Goal: Complete application form

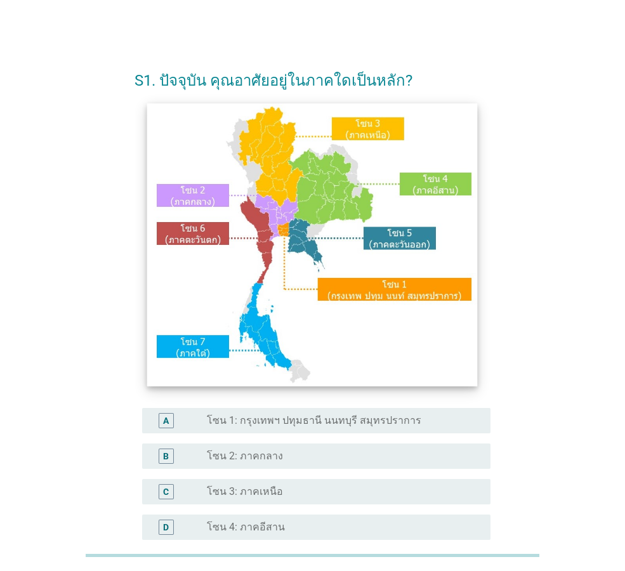
scroll to position [127, 0]
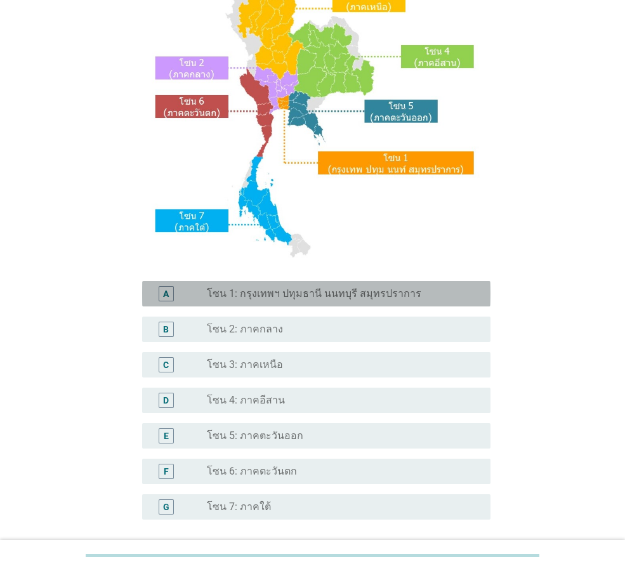
click at [316, 292] on label "โซน 1: กรุงเทพฯ ปทุมธานี นนทบุรี สมุทรปราการ" at bounding box center [314, 293] width 214 height 13
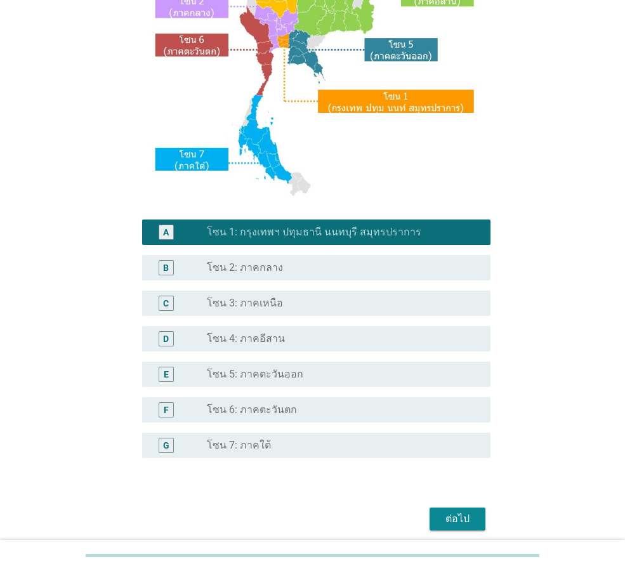
scroll to position [238, 0]
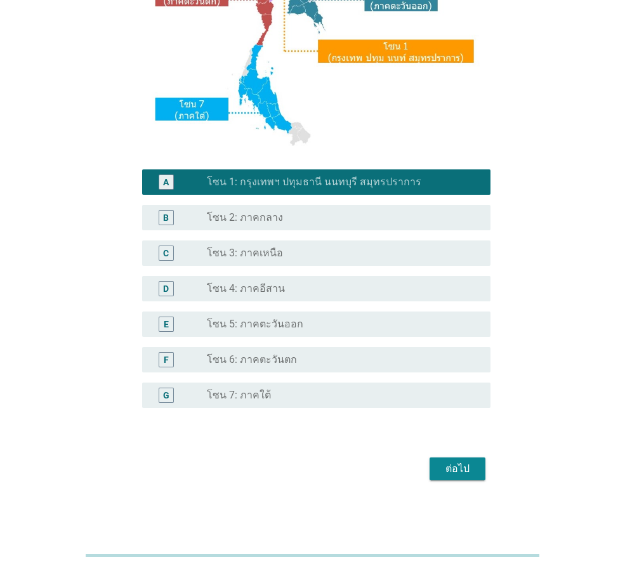
click at [467, 472] on div "ต่อไป" at bounding box center [457, 468] width 36 height 15
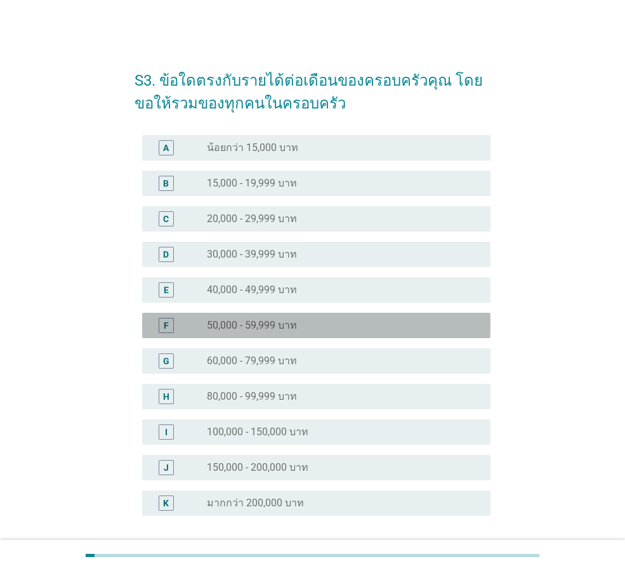
click at [290, 318] on div "radio_button_unchecked 50,000 - 59,999 บาท" at bounding box center [343, 325] width 273 height 15
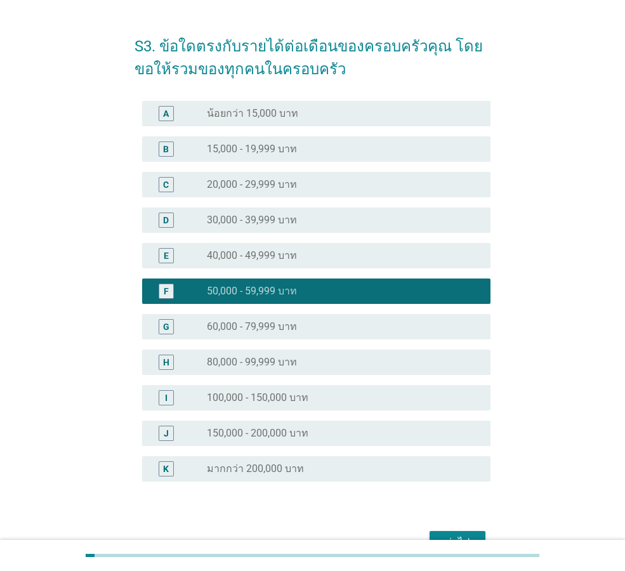
scroll to position [108, 0]
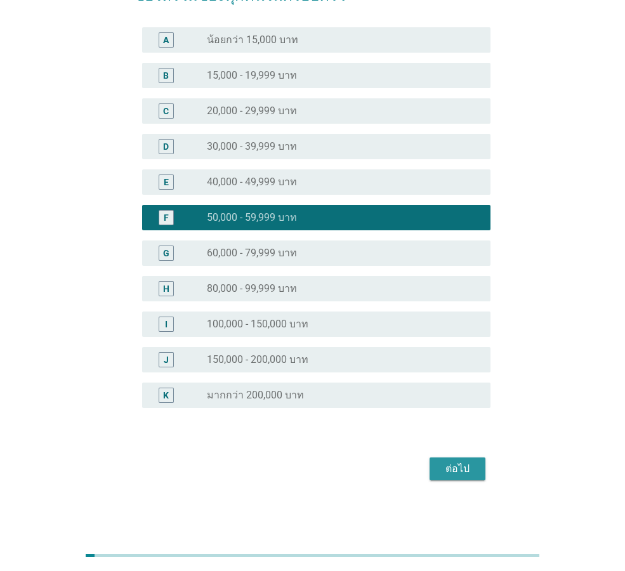
drag, startPoint x: 462, startPoint y: 470, endPoint x: 460, endPoint y: 443, distance: 27.3
click at [462, 470] on div "ต่อไป" at bounding box center [457, 468] width 36 height 15
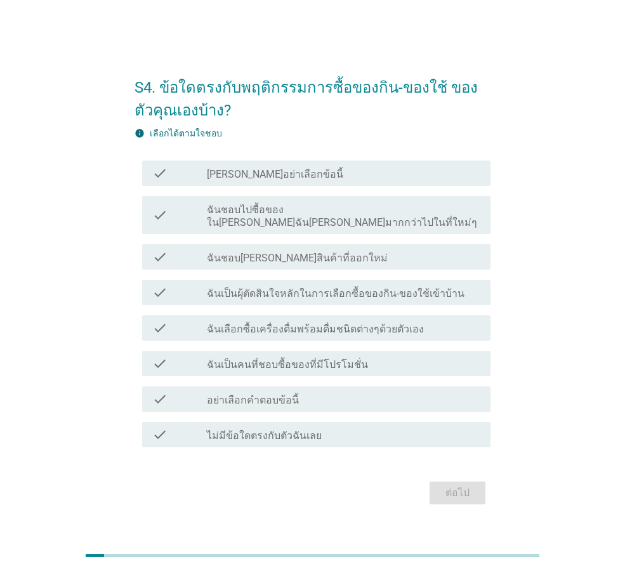
click at [365, 217] on label "ฉันชอบไปซื้อของใน[PERSON_NAME]ฉัน[PERSON_NAME]มากกว่าไปในที่ใหม่ๆ" at bounding box center [343, 216] width 273 height 25
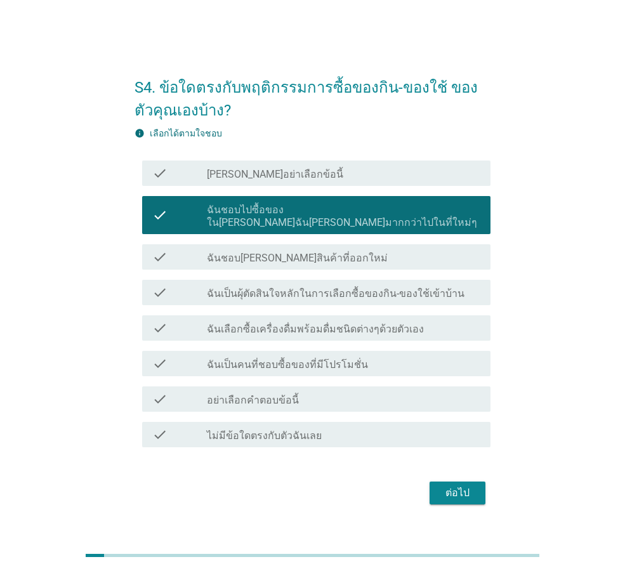
click at [351, 250] on div "check_box_outline_blank ฉันชอบ[PERSON_NAME]สินค้าที่ออกใหม่" at bounding box center [343, 256] width 273 height 15
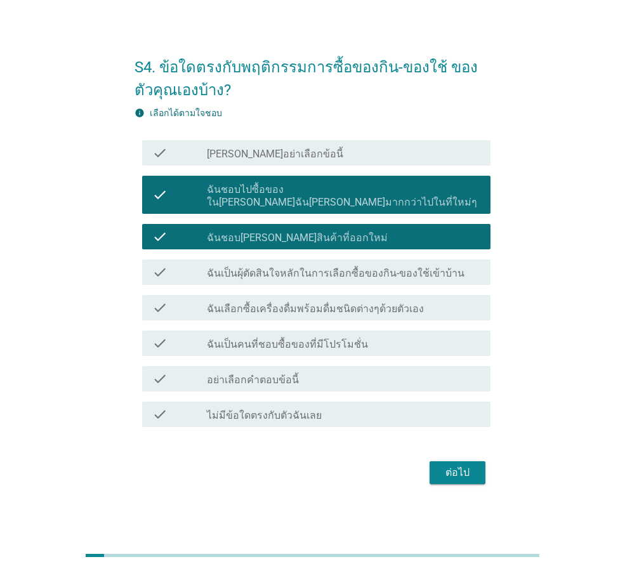
scroll to position [31, 0]
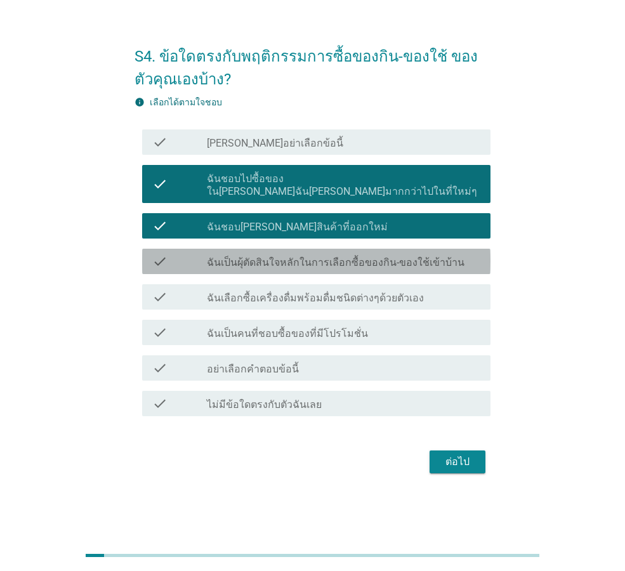
click at [366, 256] on label "ฉันเป็นผุ้ตัดสินใจหลักในการเลือกซื้อของกิน-ของใช้เข้าบ้าน" at bounding box center [335, 262] width 257 height 13
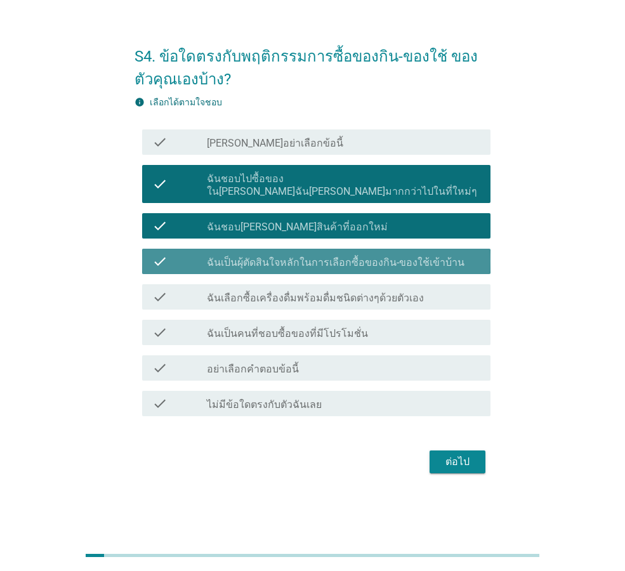
click at [348, 264] on div "check check_box ฉันเป็นผุ้ตัดสินใจหลักในการเลือกซื้อของกิน-ของใช้เข้าบ้าน" at bounding box center [316, 261] width 348 height 25
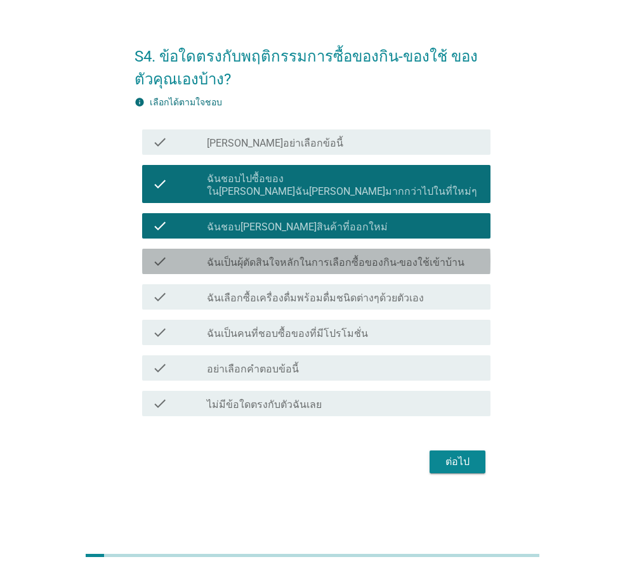
click at [375, 256] on label "ฉันเป็นผุ้ตัดสินใจหลักในการเลือกซื้อของกิน-ของใช้เข้าบ้าน" at bounding box center [335, 262] width 257 height 13
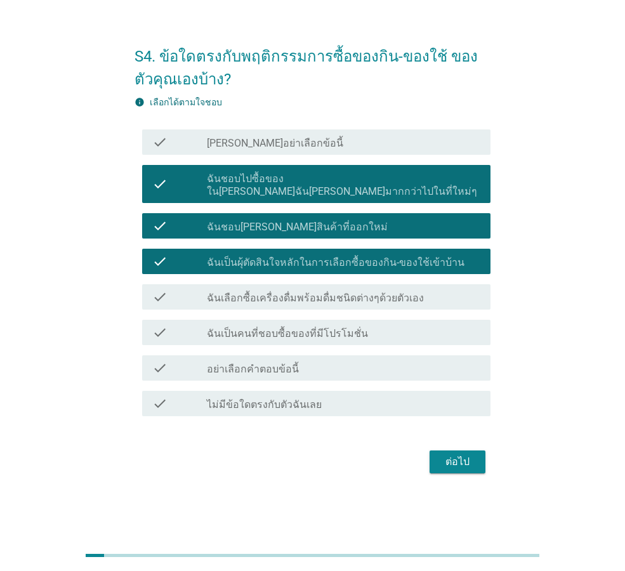
click at [376, 296] on label "ฉันเลือกซื้อเครื่องดื่มพร้อมดื่มชนิดต่างๆด้วยตัวเอง" at bounding box center [315, 298] width 217 height 13
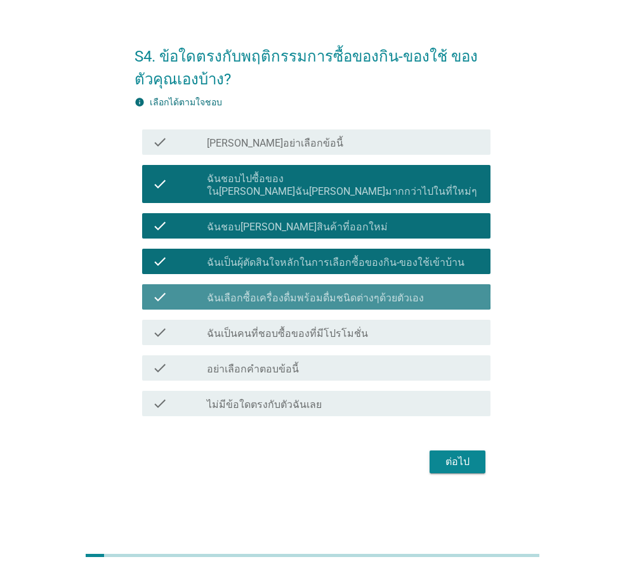
click at [364, 325] on div "check_box_outline_blank ฉันเป็นคนที่ชอบซื้อของที่มีโปรโมชั่น" at bounding box center [343, 332] width 273 height 15
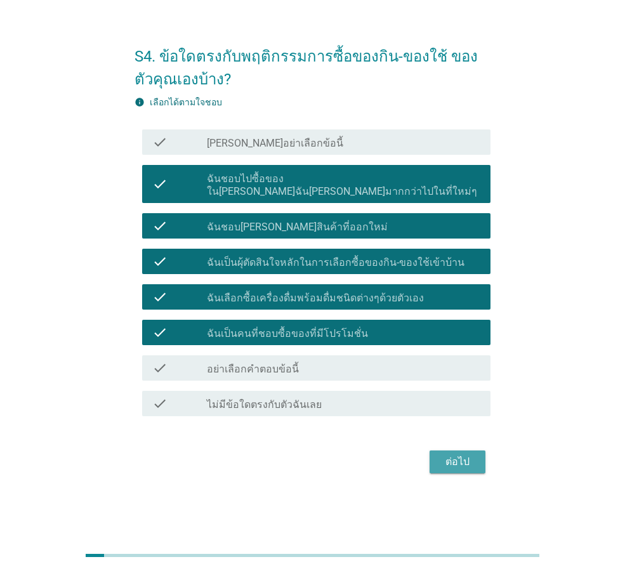
click at [458, 454] on div "ต่อไป" at bounding box center [457, 461] width 36 height 15
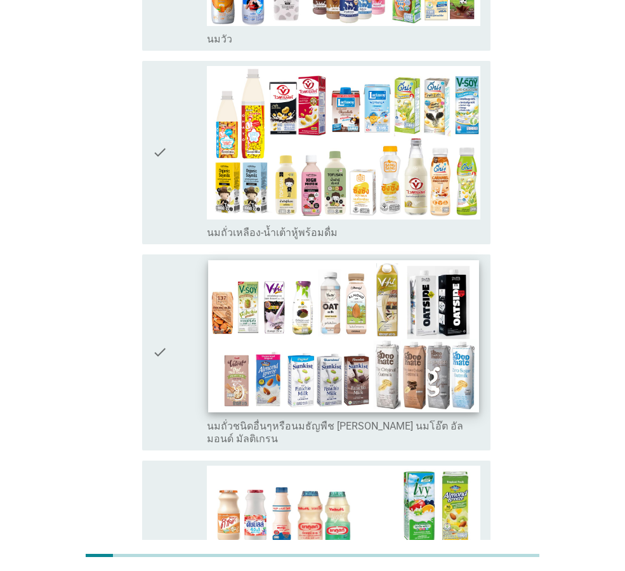
scroll to position [0, 0]
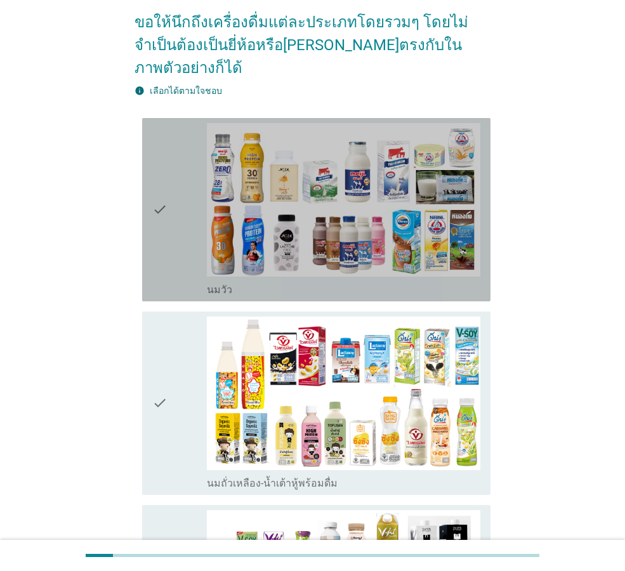
click at [173, 255] on div "check" at bounding box center [179, 209] width 55 height 173
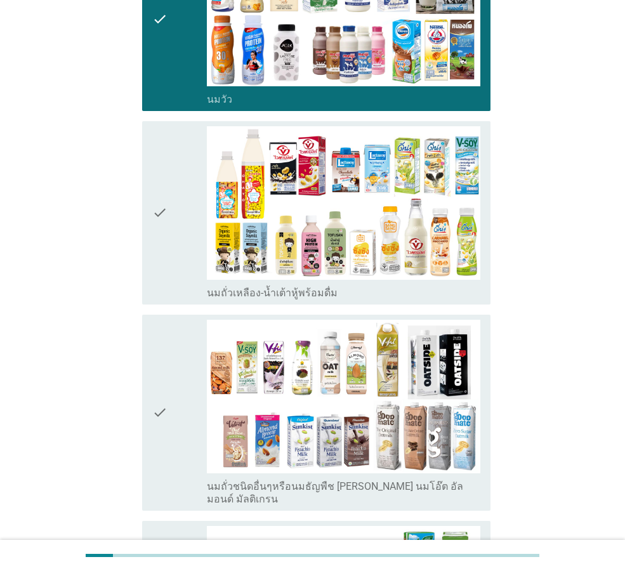
click at [172, 221] on div "check" at bounding box center [179, 212] width 55 height 173
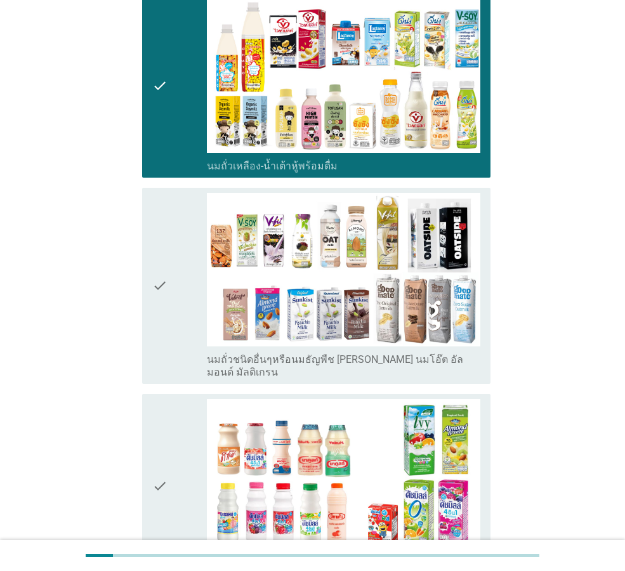
click at [193, 239] on div "check" at bounding box center [179, 286] width 55 height 186
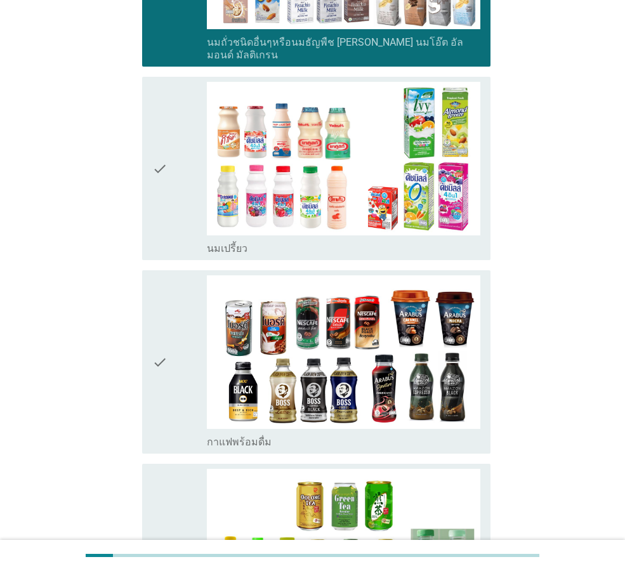
click at [170, 162] on div "check" at bounding box center [179, 168] width 55 height 173
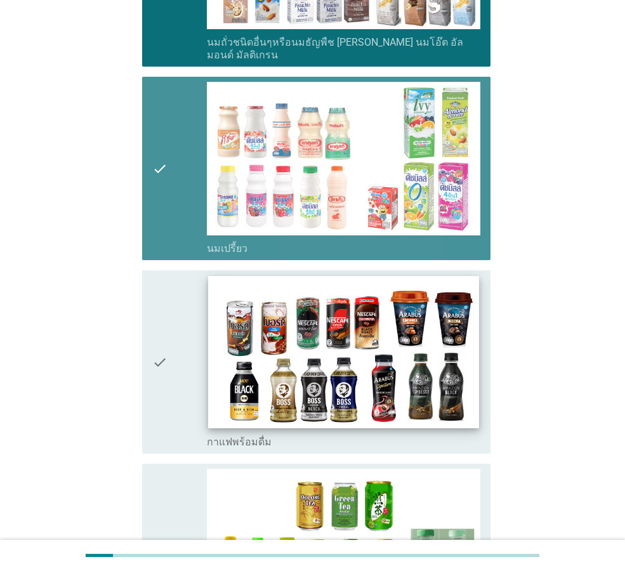
click at [225, 342] on img at bounding box center [343, 352] width 270 height 152
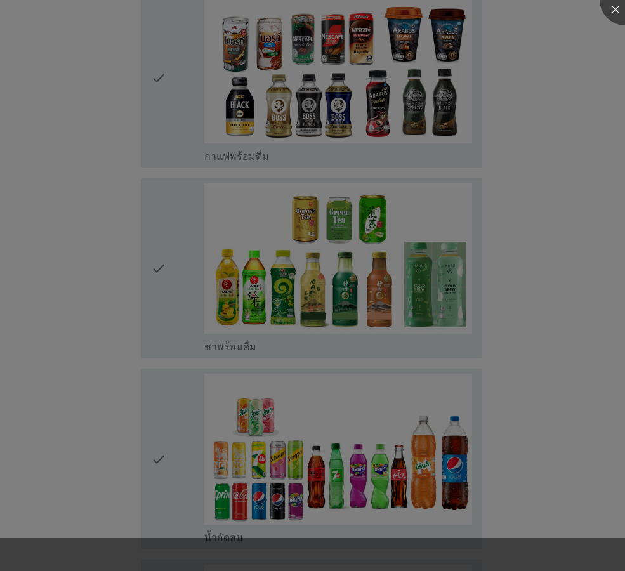
scroll to position [1078, 0]
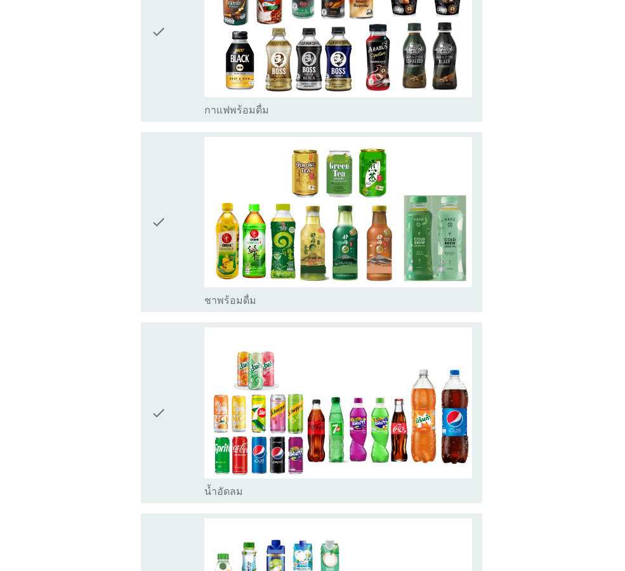
click at [180, 224] on div at bounding box center [312, 285] width 625 height 571
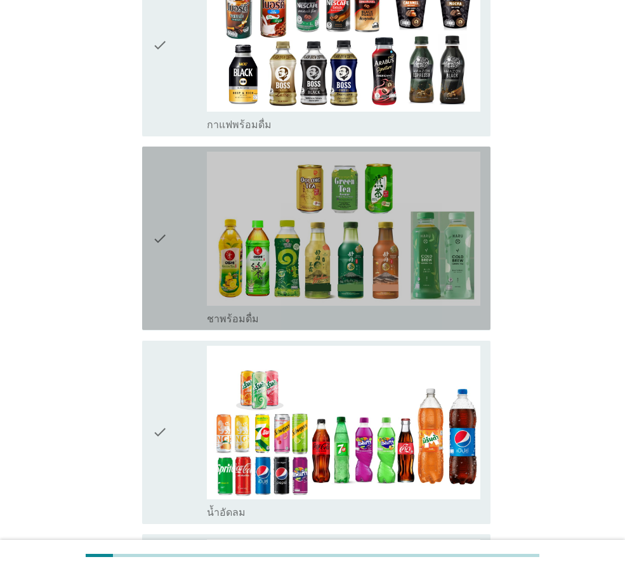
click at [188, 271] on div "check" at bounding box center [179, 238] width 55 height 173
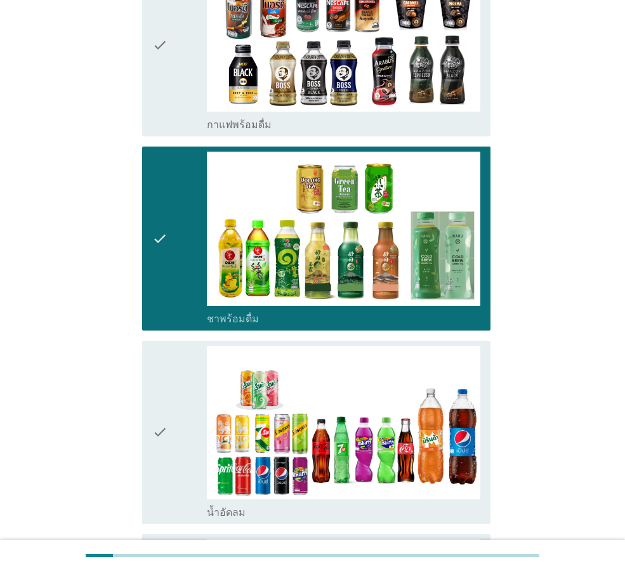
click at [183, 373] on div "check" at bounding box center [179, 432] width 55 height 173
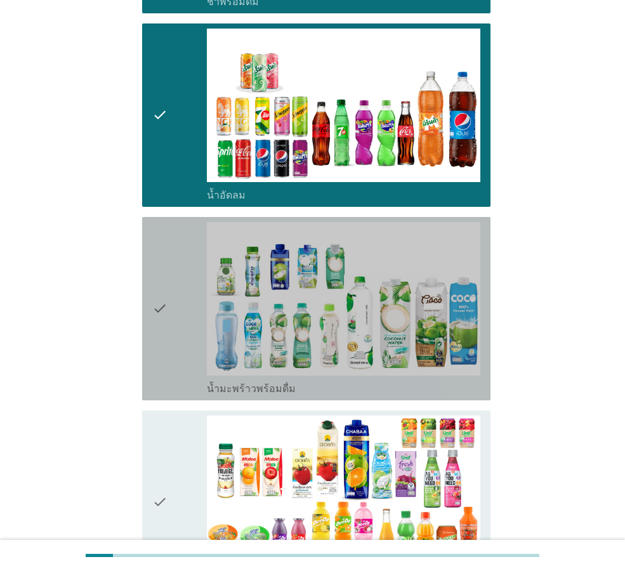
click at [158, 320] on icon "check" at bounding box center [159, 308] width 15 height 173
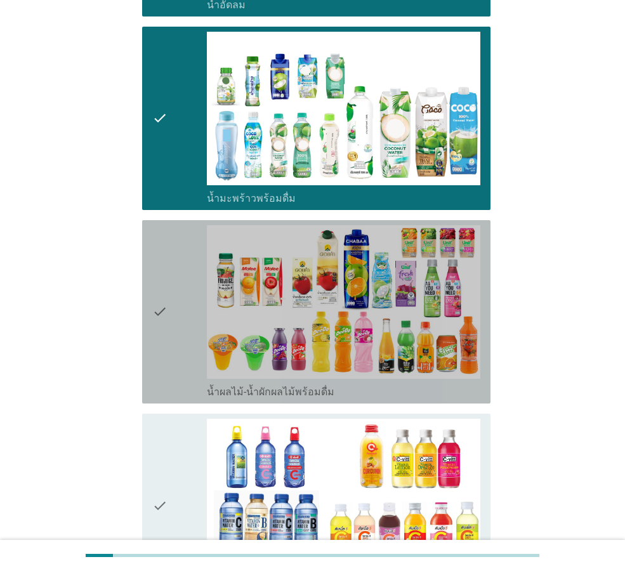
click at [169, 273] on div "check" at bounding box center [179, 311] width 55 height 173
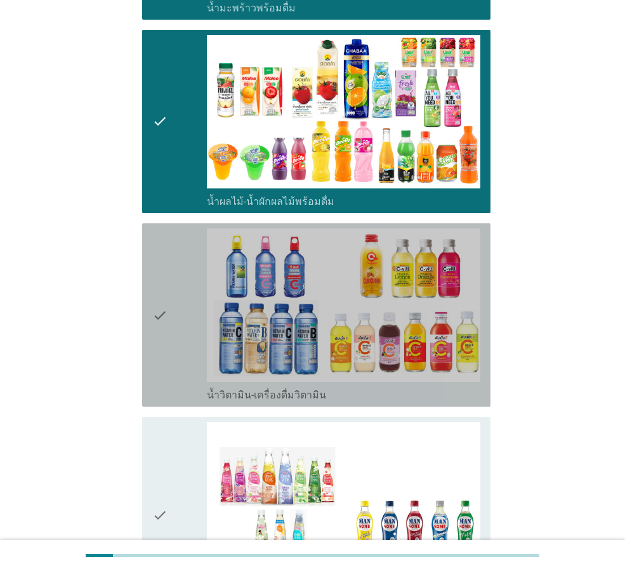
click at [178, 287] on div "check" at bounding box center [179, 314] width 55 height 173
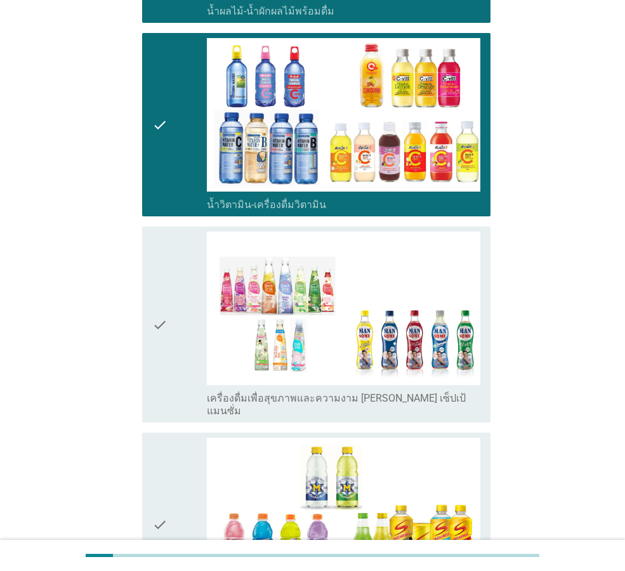
click at [175, 287] on div "check" at bounding box center [179, 324] width 55 height 186
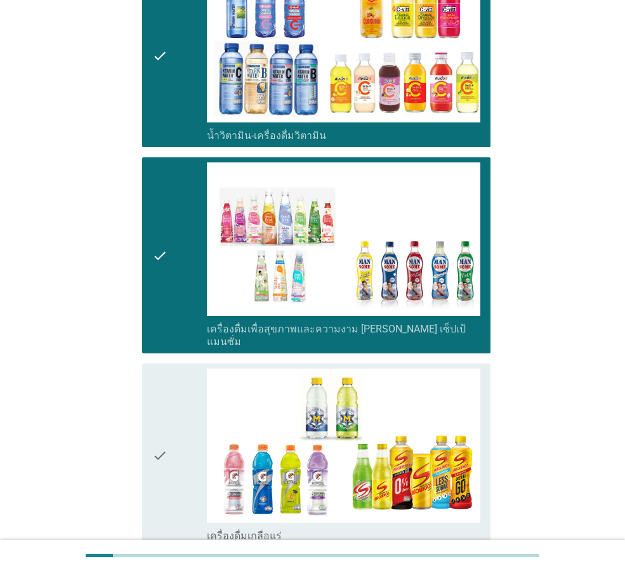
scroll to position [2219, 0]
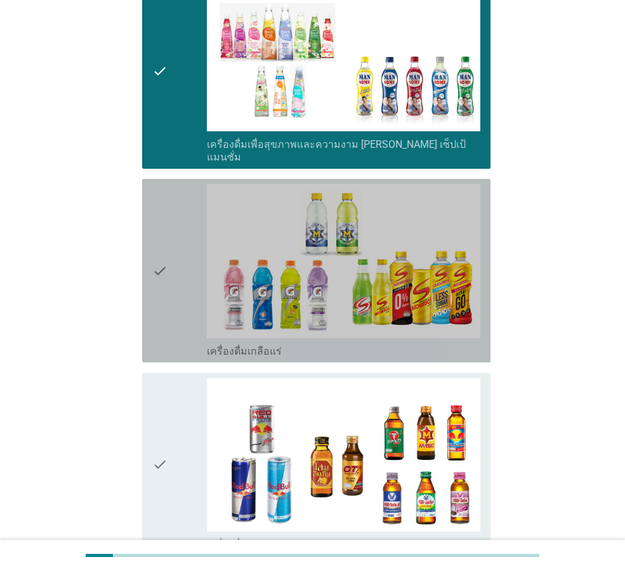
click at [171, 282] on div "check" at bounding box center [179, 270] width 55 height 173
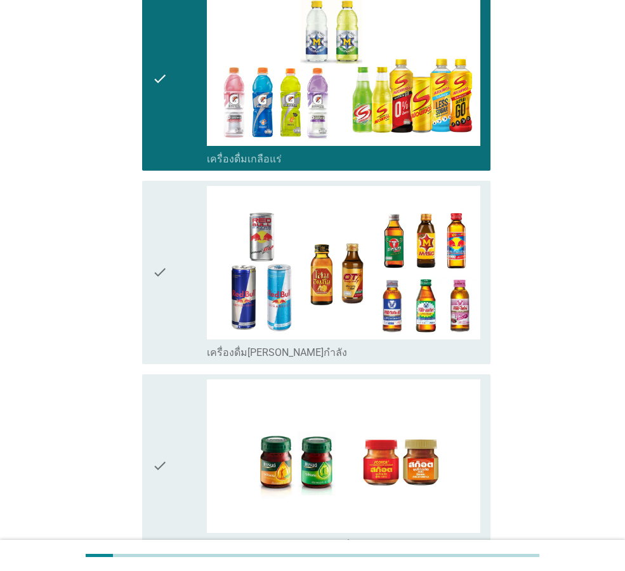
scroll to position [2473, 0]
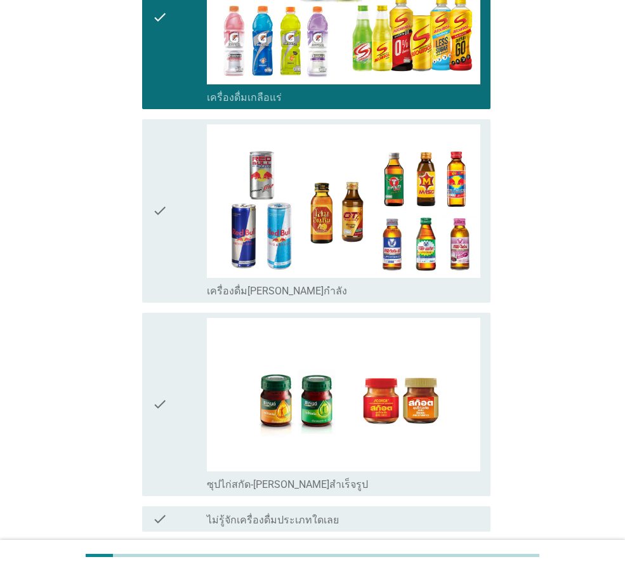
click at [171, 208] on div "check" at bounding box center [179, 210] width 55 height 173
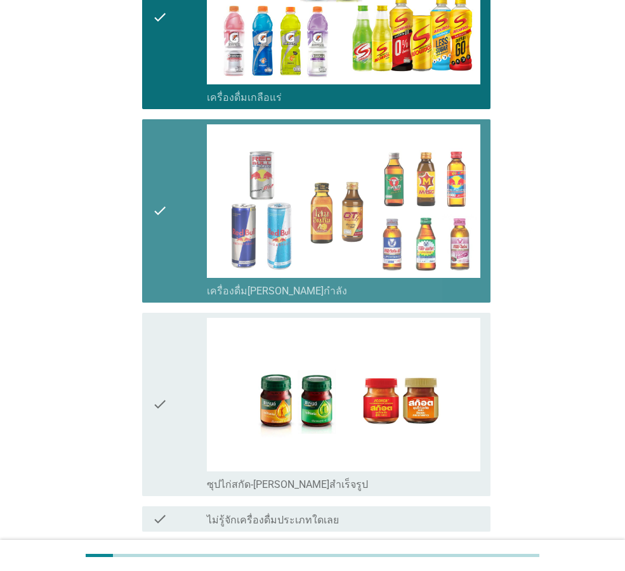
click at [189, 345] on div "check" at bounding box center [179, 404] width 55 height 173
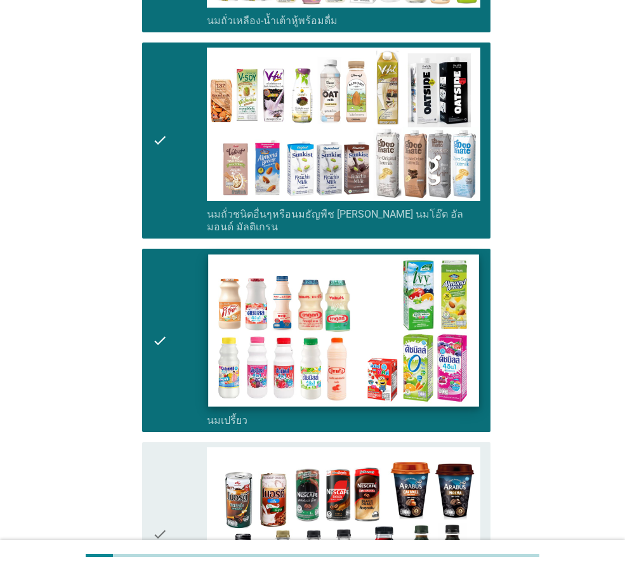
scroll to position [697, 0]
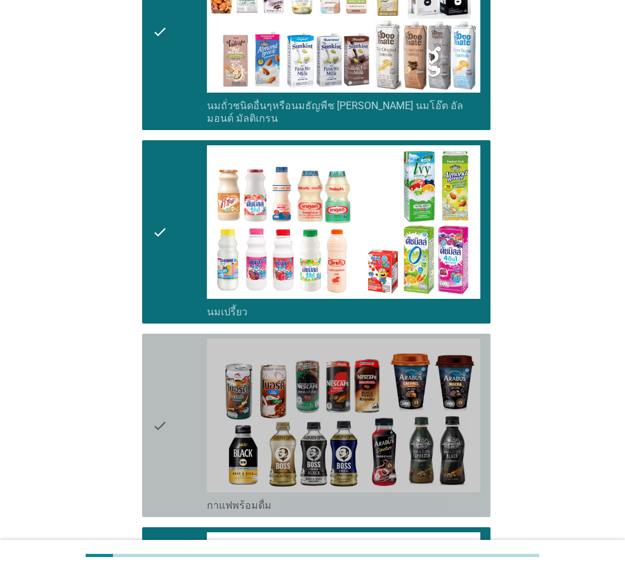
click at [201, 381] on div "check" at bounding box center [179, 425] width 55 height 173
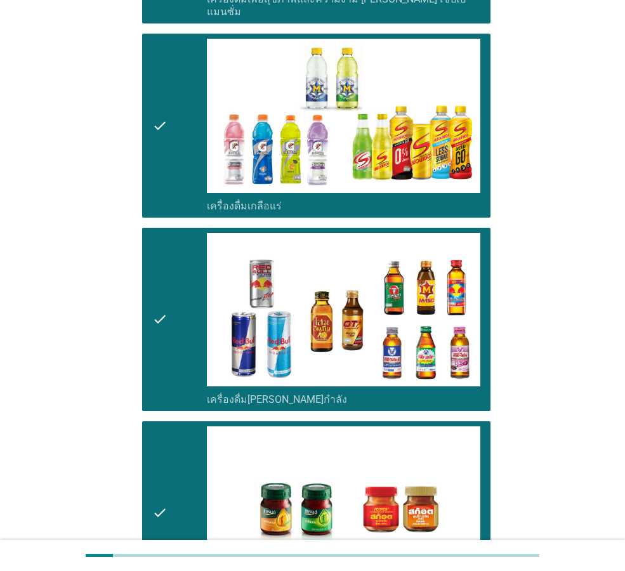
scroll to position [2533, 0]
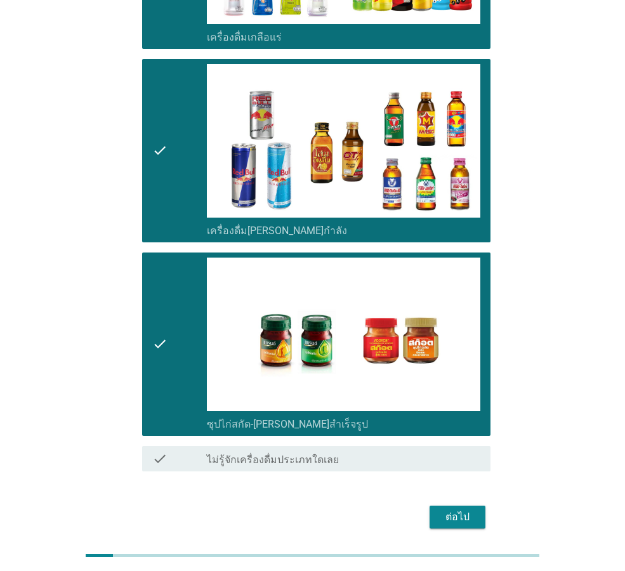
click at [467, 509] on div "ต่อไป" at bounding box center [457, 516] width 36 height 15
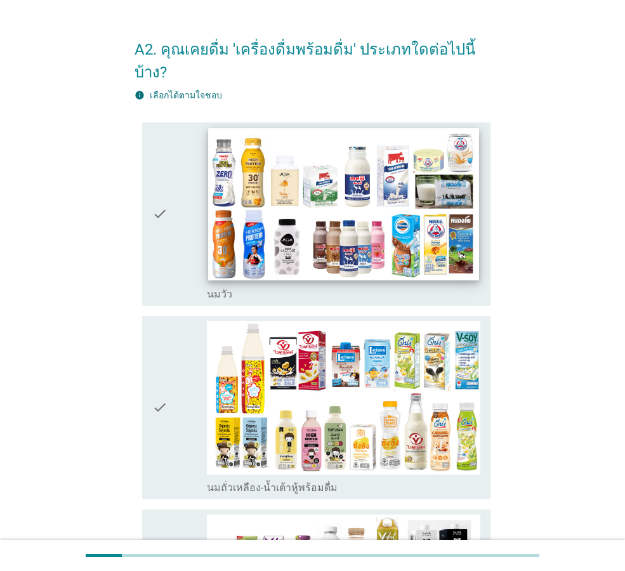
scroll to position [0, 0]
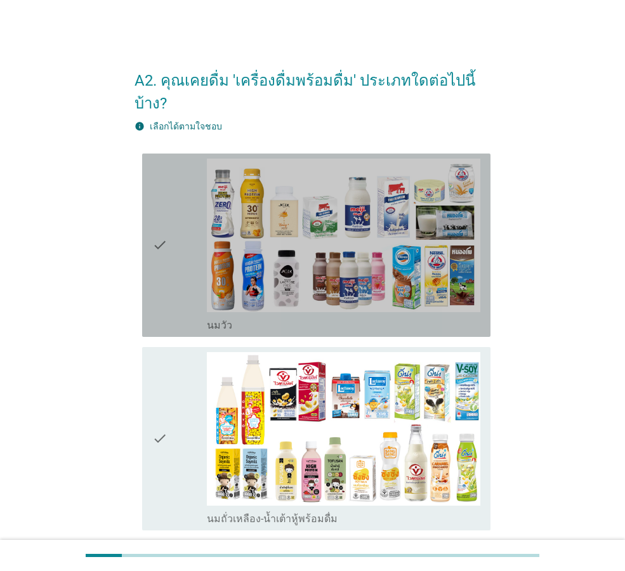
click at [150, 222] on div "check check_box_outline_blank [PERSON_NAME]" at bounding box center [316, 244] width 348 height 183
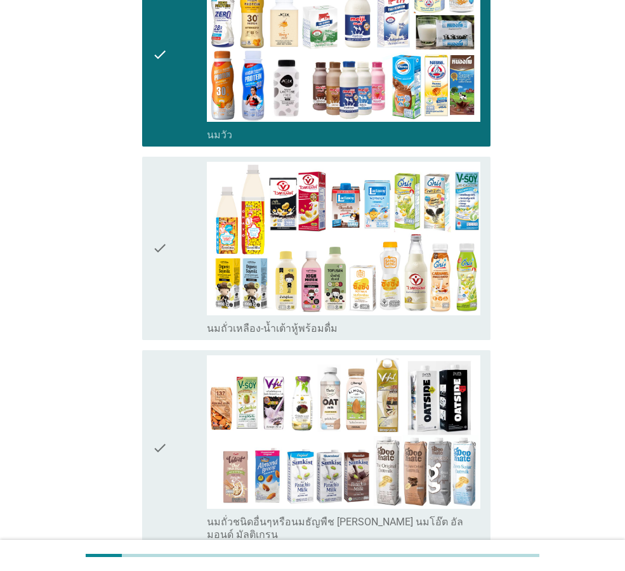
click at [160, 207] on icon "check" at bounding box center [159, 248] width 15 height 173
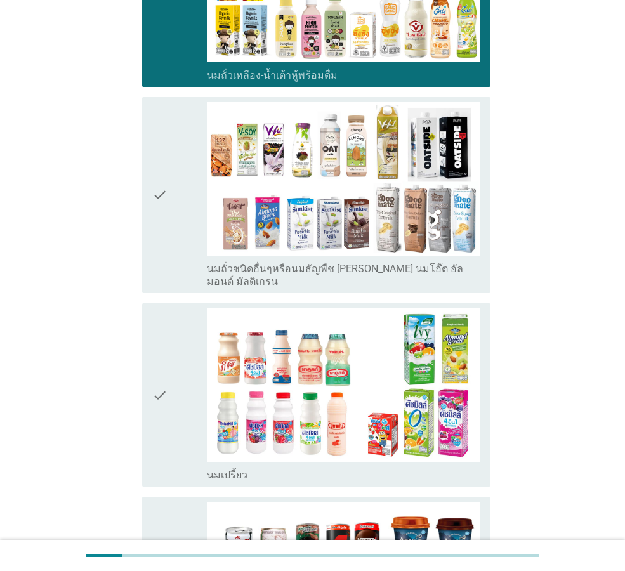
scroll to position [444, 0]
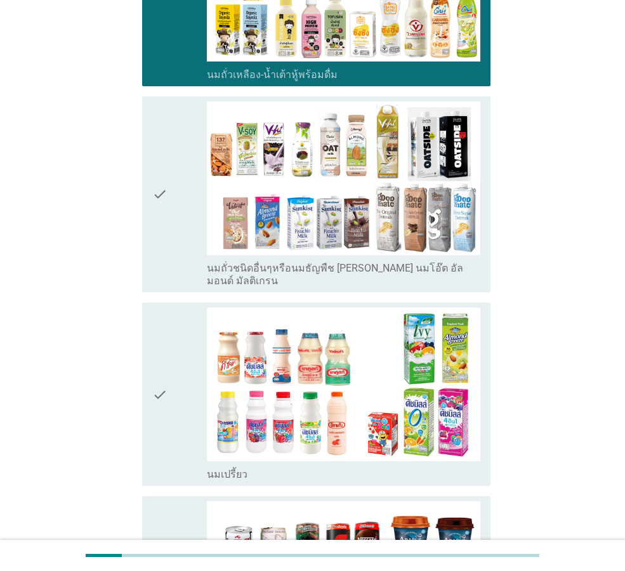
click at [160, 207] on icon "check" at bounding box center [159, 194] width 15 height 186
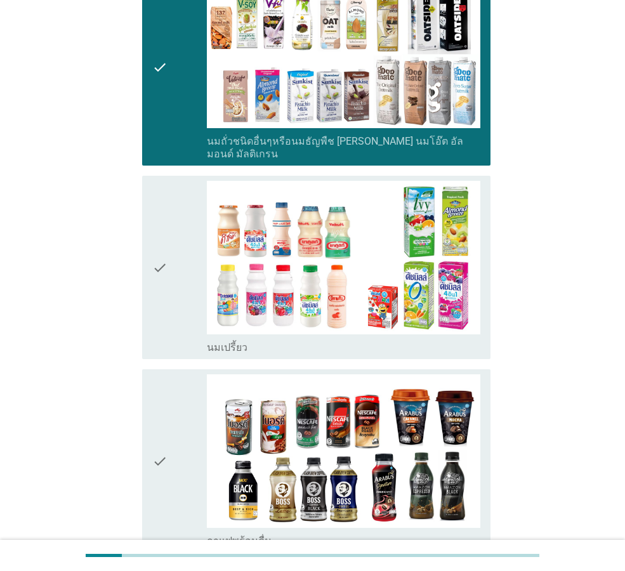
click at [160, 207] on icon "check" at bounding box center [159, 267] width 15 height 173
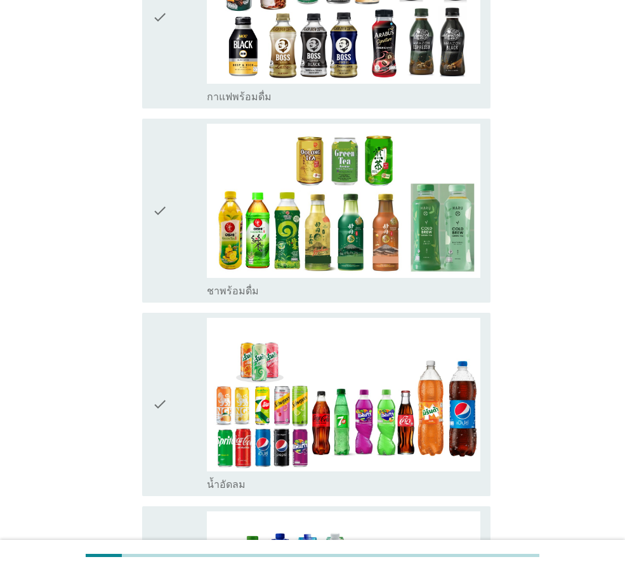
click at [160, 207] on icon "check" at bounding box center [159, 210] width 15 height 173
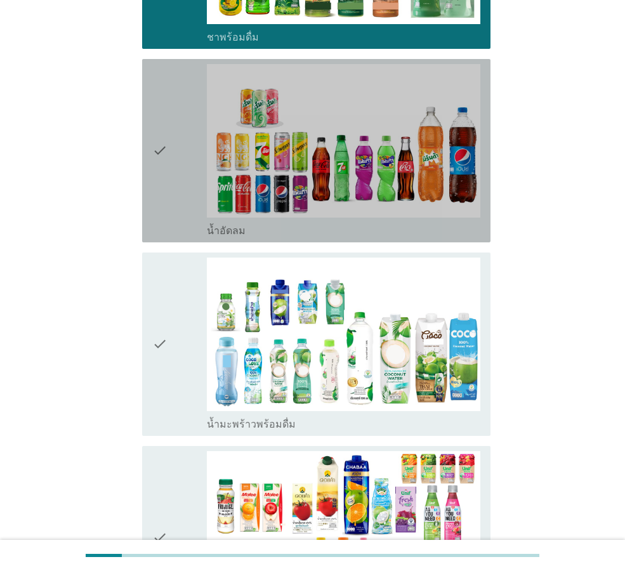
click at [159, 162] on icon "check" at bounding box center [159, 150] width 15 height 173
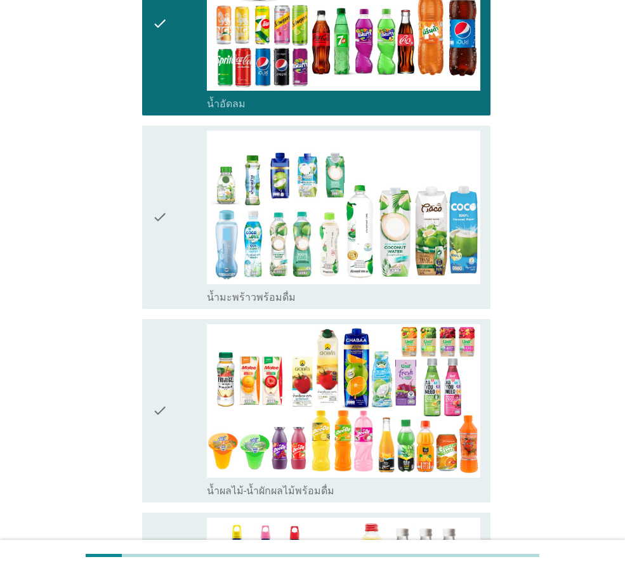
click at [160, 172] on icon "check" at bounding box center [159, 217] width 15 height 173
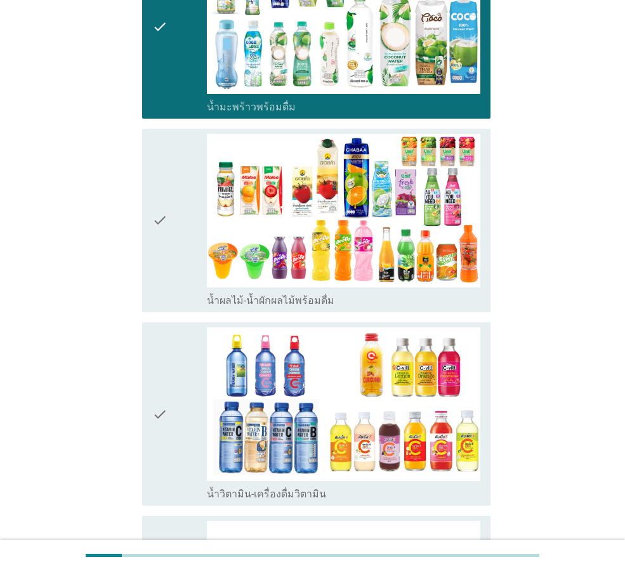
click at [160, 172] on icon "check" at bounding box center [159, 220] width 15 height 173
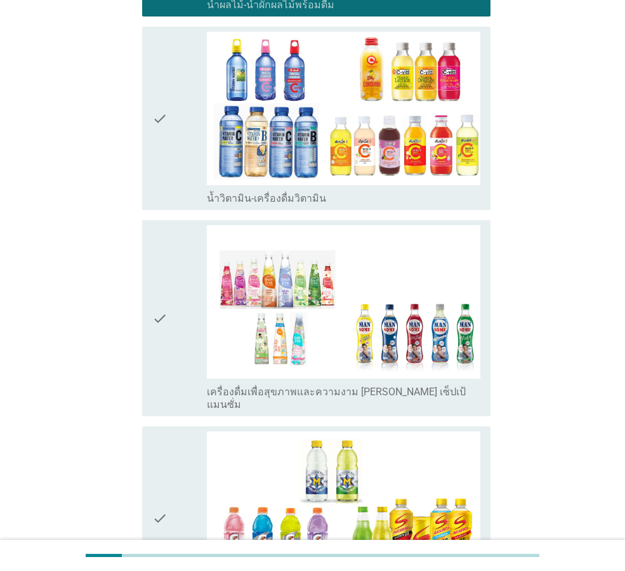
scroll to position [1902, 0]
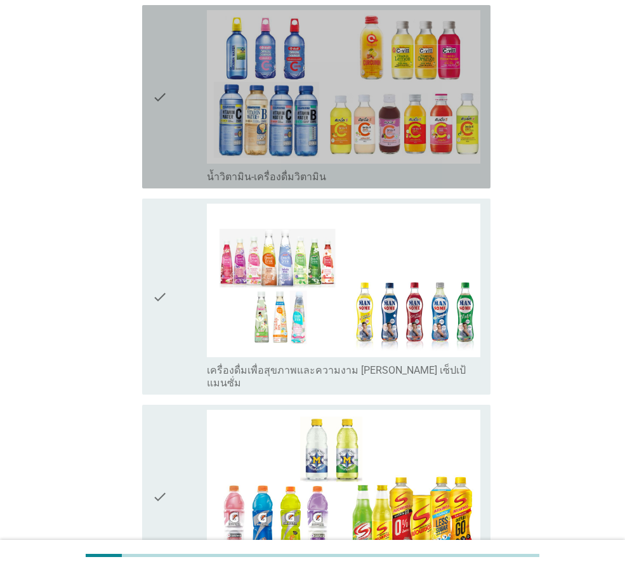
click at [169, 100] on div "check" at bounding box center [179, 96] width 55 height 173
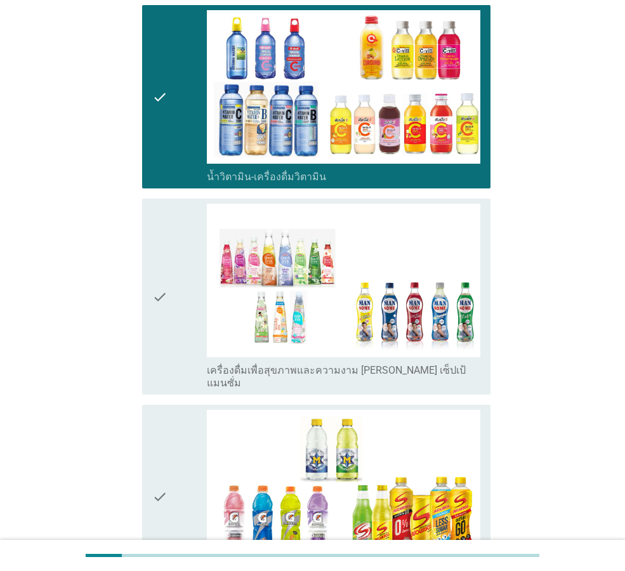
click at [162, 204] on icon "check" at bounding box center [159, 297] width 15 height 186
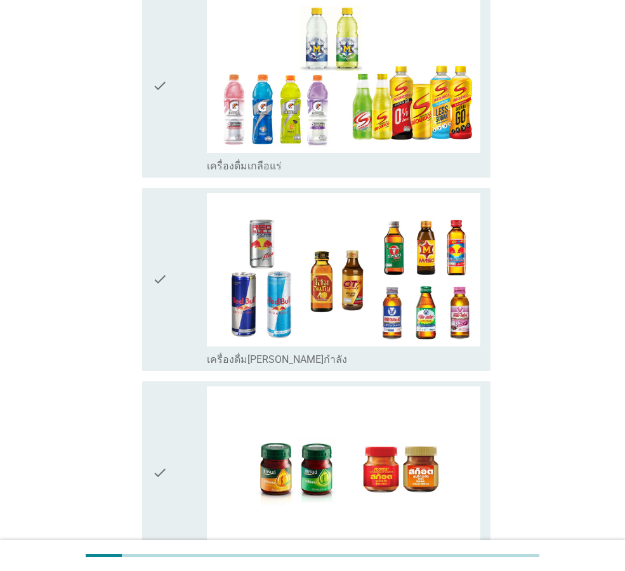
scroll to position [2219, 0]
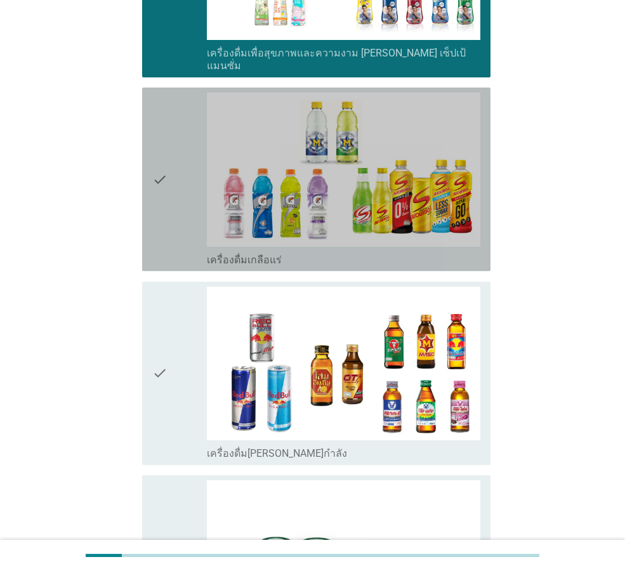
click at [169, 172] on div "check" at bounding box center [179, 179] width 55 height 173
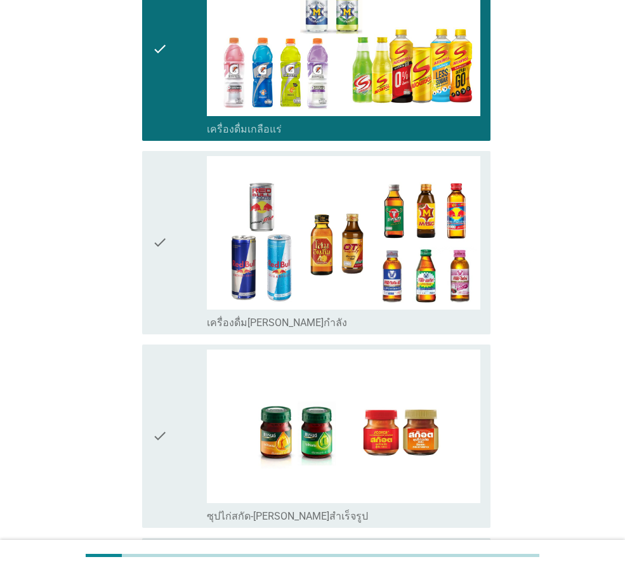
scroll to position [2442, 0]
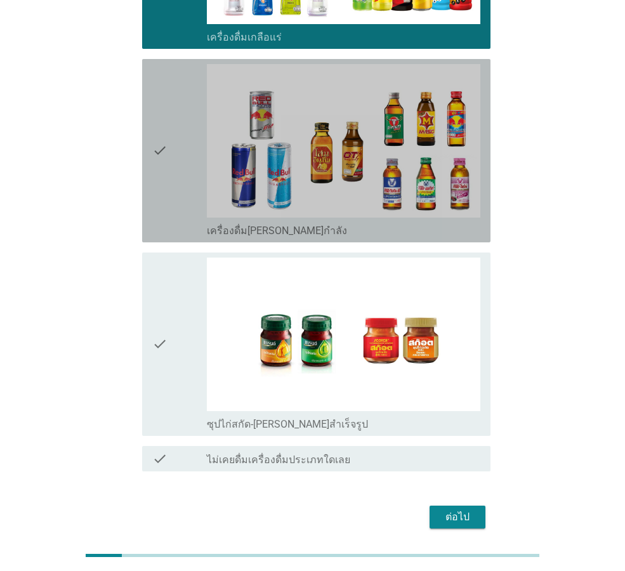
click at [162, 132] on icon "check" at bounding box center [159, 150] width 15 height 173
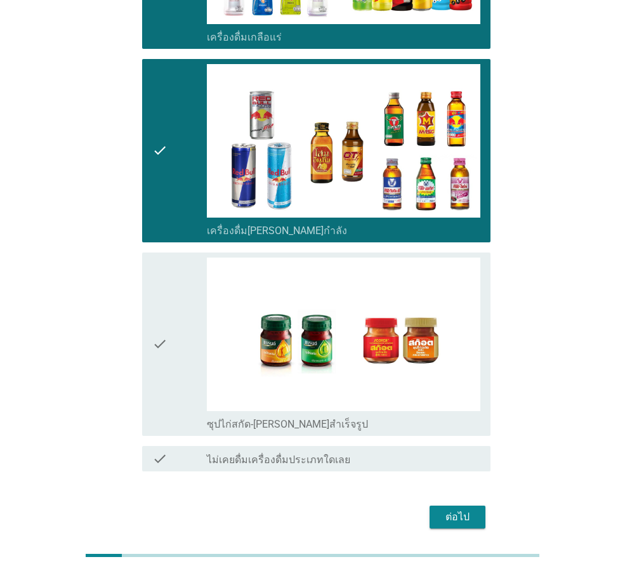
click at [153, 297] on icon "check" at bounding box center [159, 343] width 15 height 173
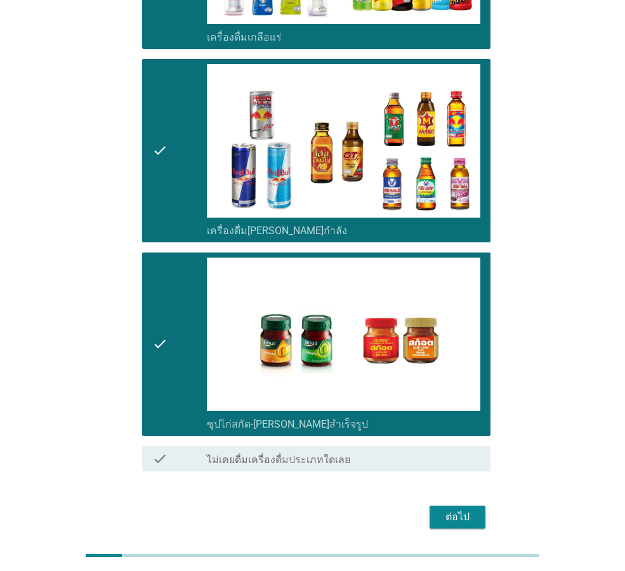
click at [466, 509] on div "ต่อไป" at bounding box center [457, 516] width 36 height 15
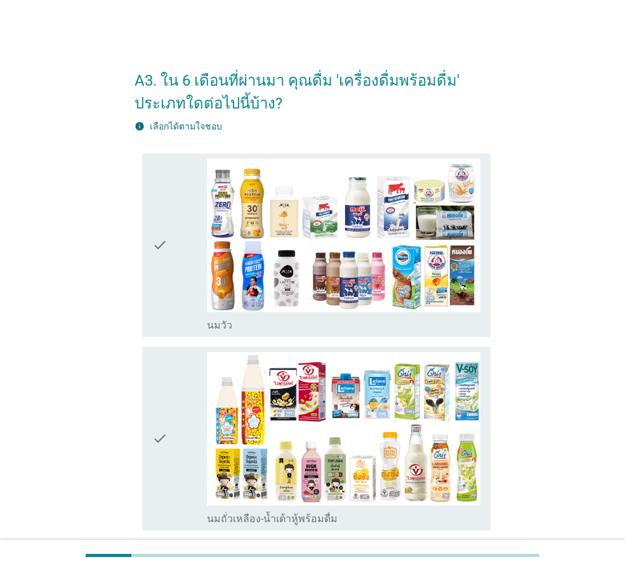
scroll to position [63, 0]
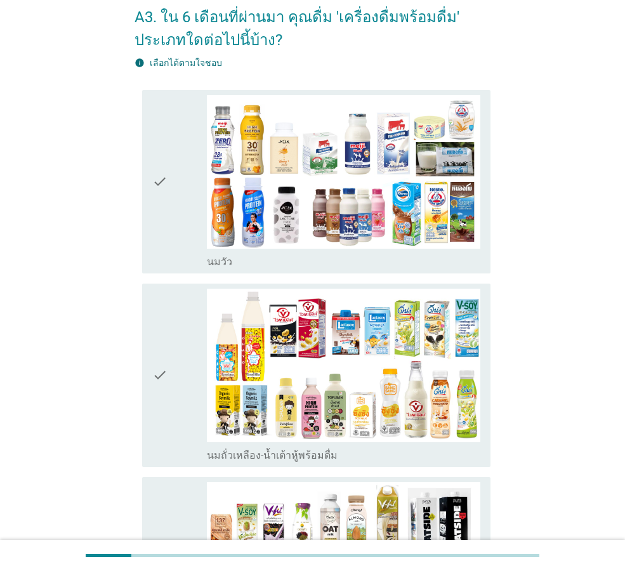
drag, startPoint x: 185, startPoint y: 181, endPoint x: 181, endPoint y: 194, distance: 13.1
click at [185, 182] on div "check" at bounding box center [179, 181] width 55 height 173
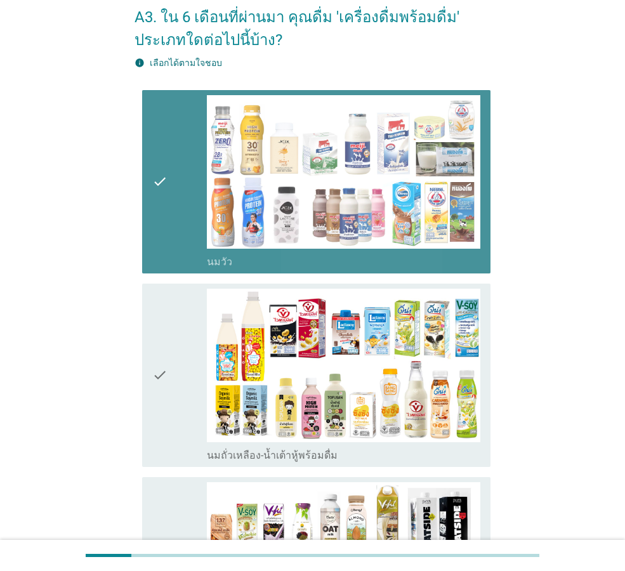
click at [203, 335] on div "check" at bounding box center [179, 374] width 55 height 173
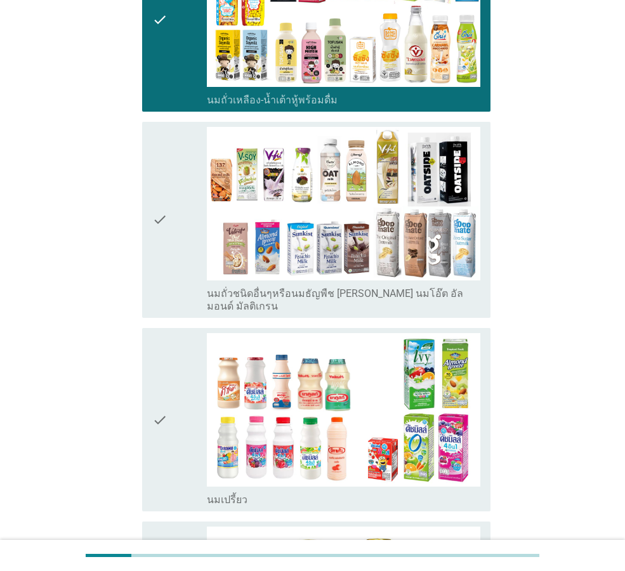
scroll to position [444, 0]
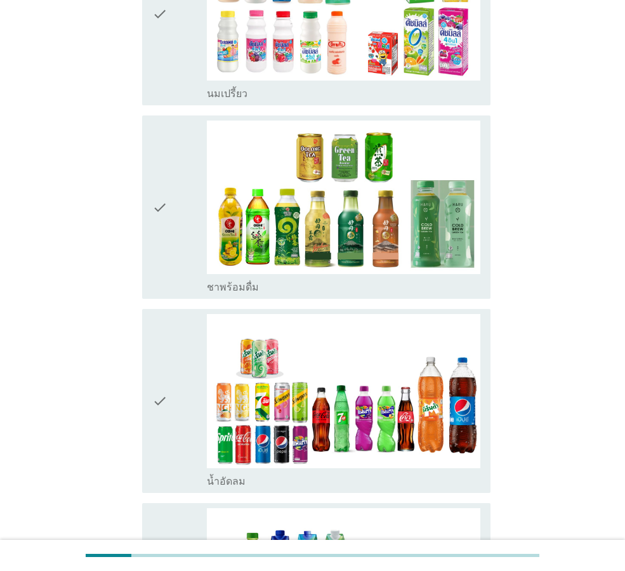
click at [170, 190] on div "check" at bounding box center [179, 206] width 55 height 173
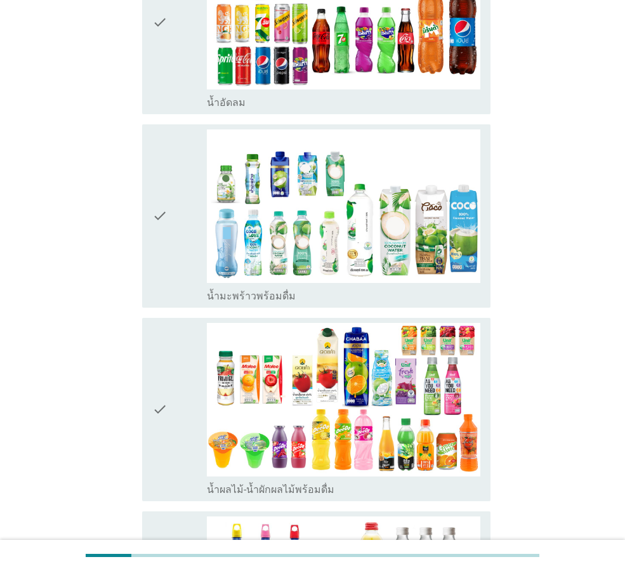
scroll to position [1205, 0]
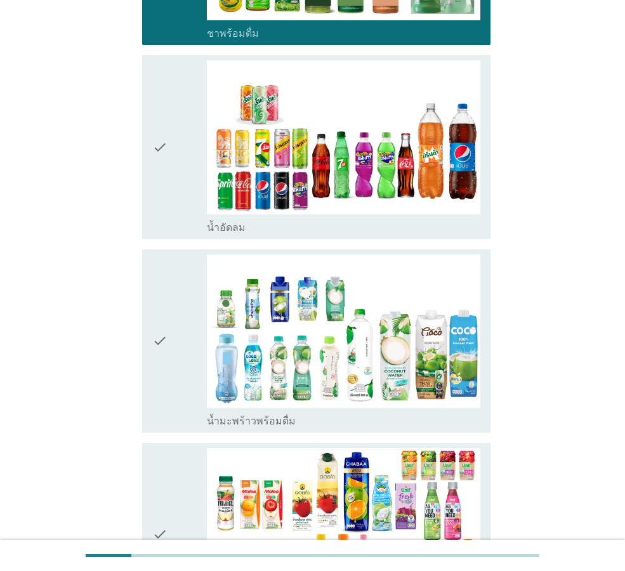
click at [169, 163] on div "check" at bounding box center [179, 146] width 55 height 173
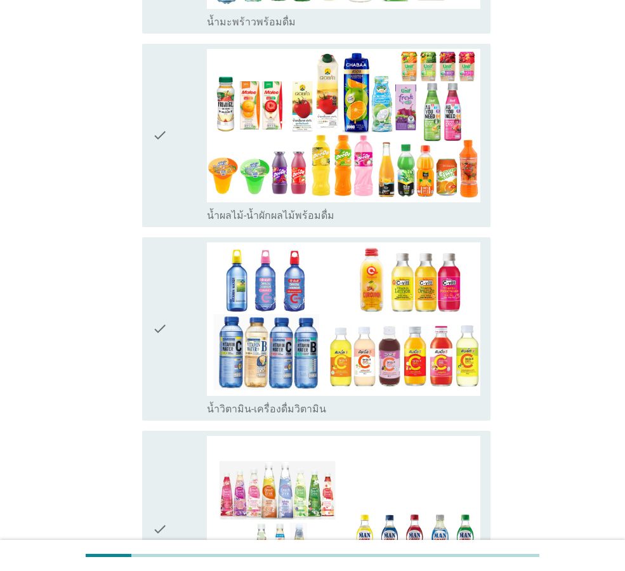
scroll to position [1522, 0]
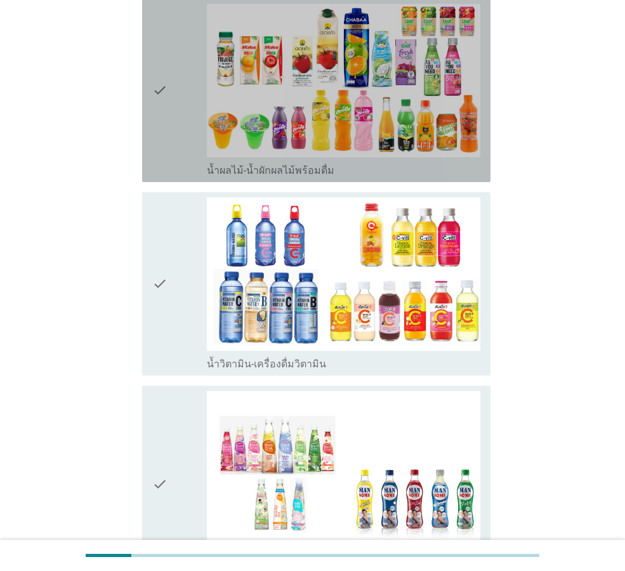
click at [176, 89] on div "check" at bounding box center [179, 90] width 55 height 173
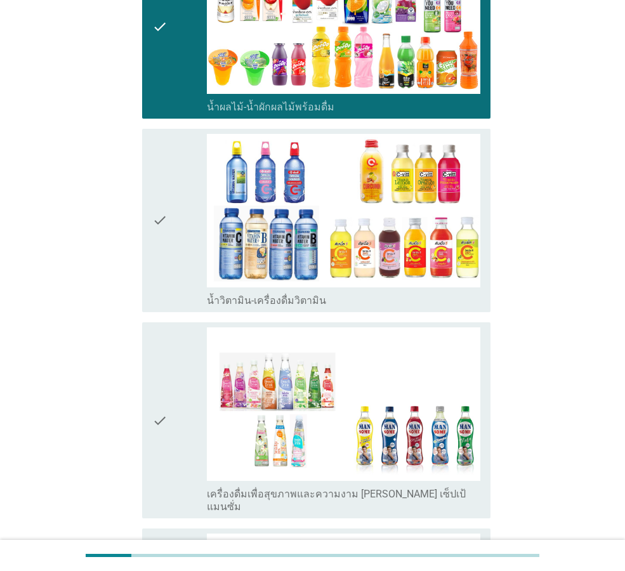
click at [171, 219] on div "check" at bounding box center [179, 220] width 55 height 173
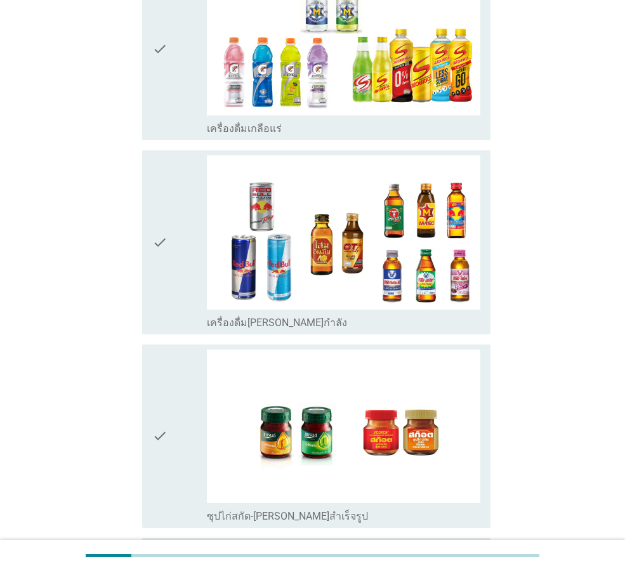
scroll to position [2271, 0]
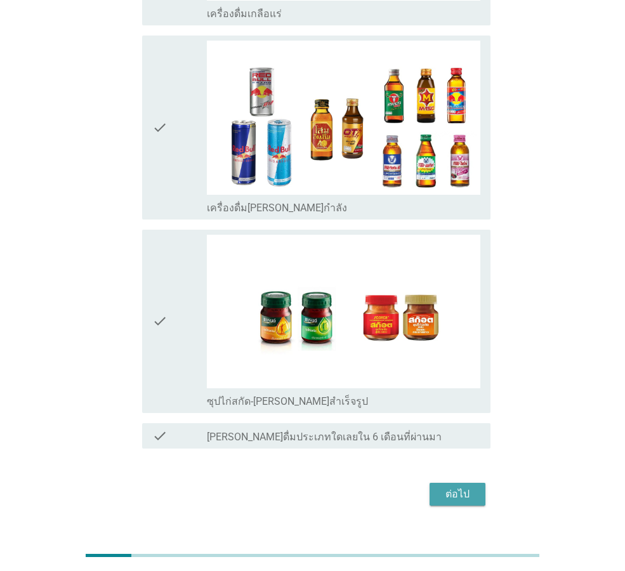
click at [484, 483] on button "ต่อไป" at bounding box center [457, 494] width 56 height 23
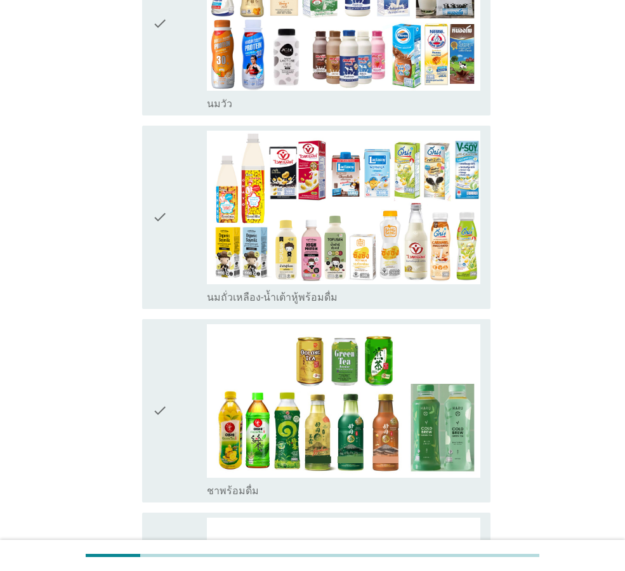
scroll to position [254, 0]
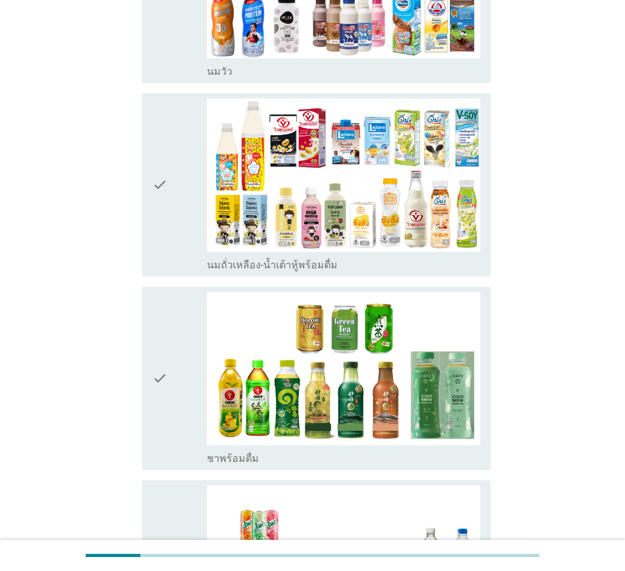
click at [163, 247] on icon "check" at bounding box center [159, 184] width 15 height 173
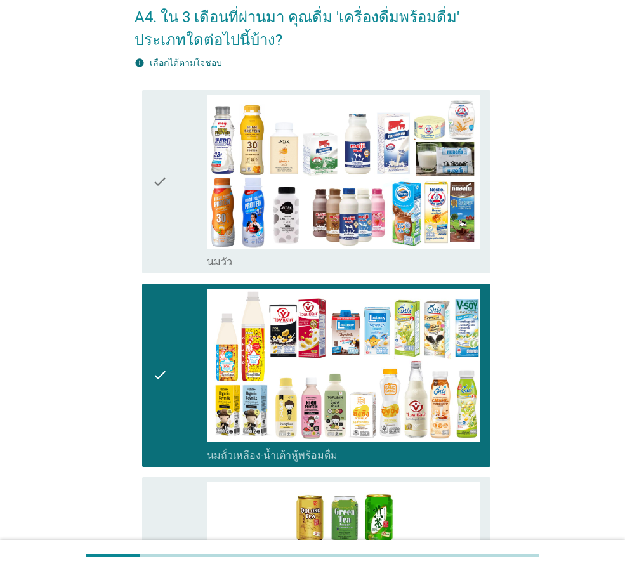
click at [165, 162] on icon "check" at bounding box center [159, 181] width 15 height 173
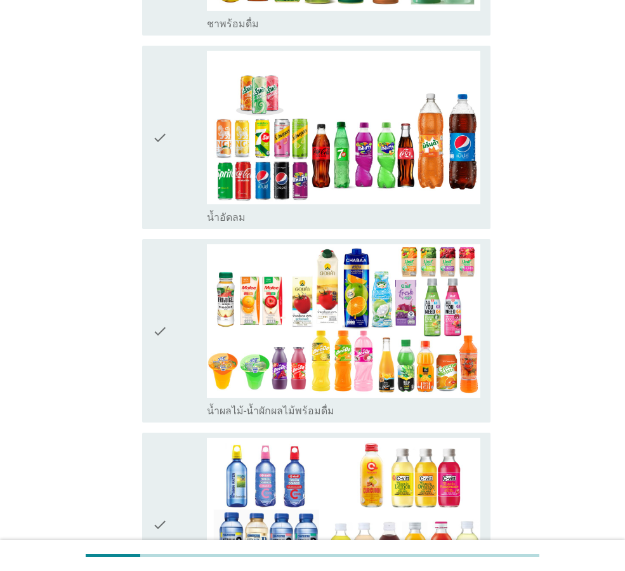
scroll to position [697, 0]
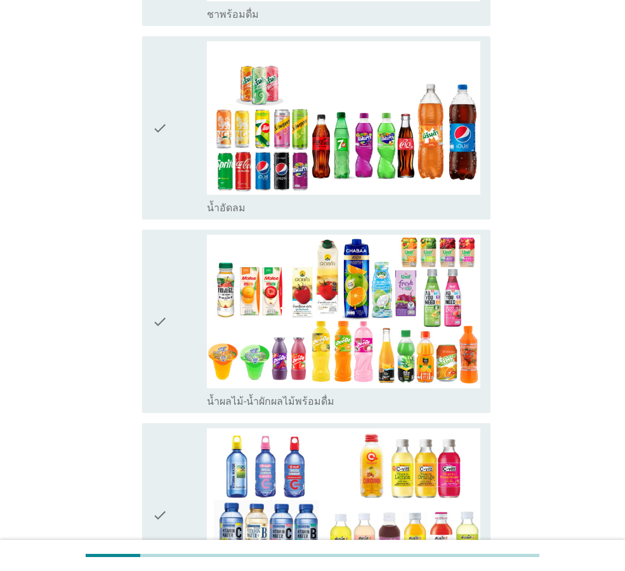
click at [162, 202] on icon "check" at bounding box center [159, 127] width 15 height 173
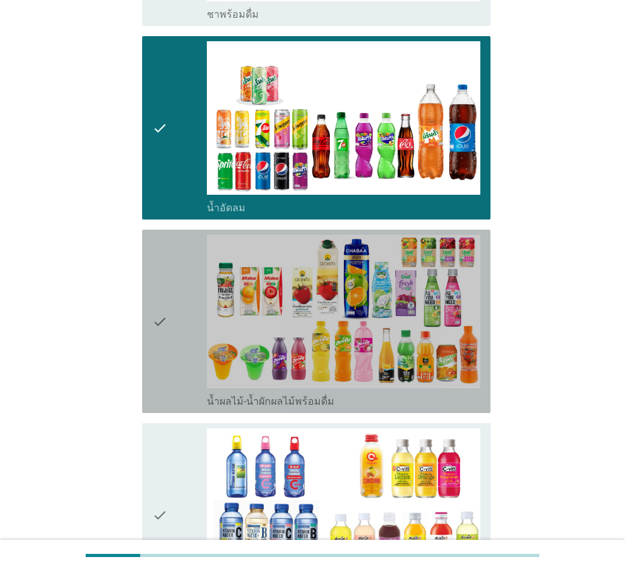
click at [153, 276] on icon "check" at bounding box center [159, 321] width 15 height 173
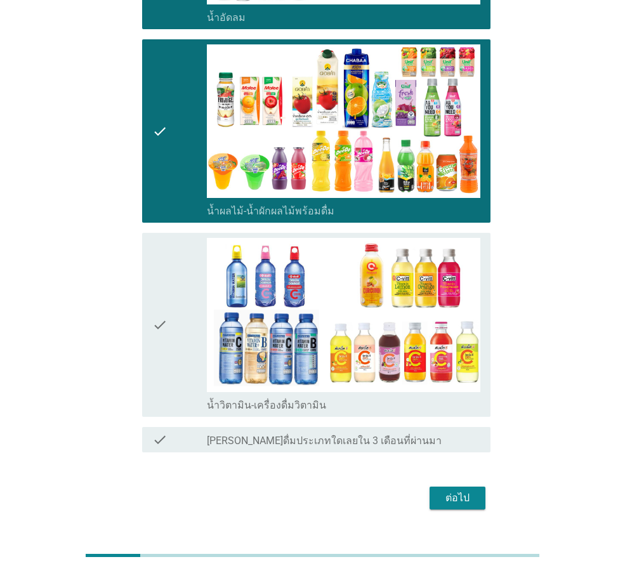
scroll to position [917, 0]
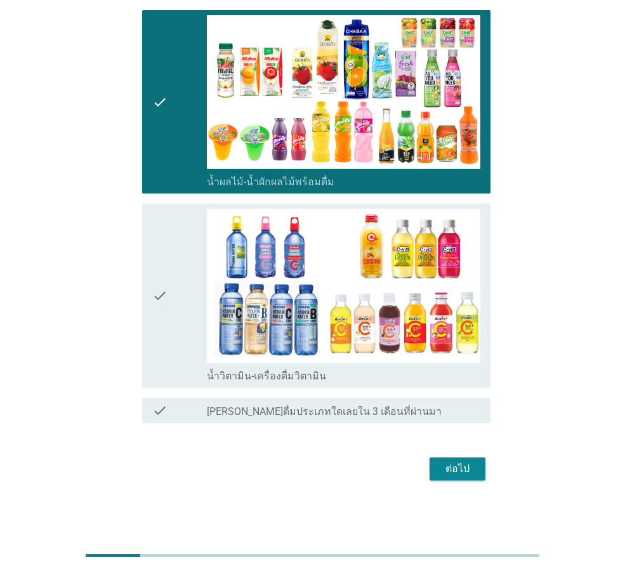
click at [464, 477] on button "ต่อไป" at bounding box center [457, 468] width 56 height 23
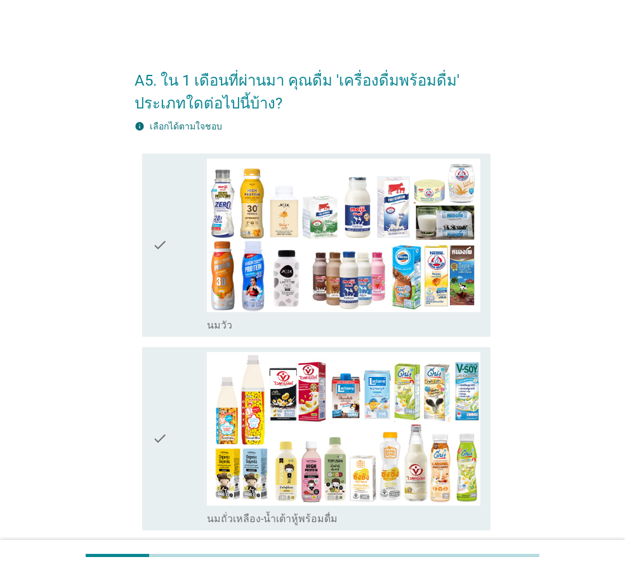
click at [167, 290] on icon "check" at bounding box center [159, 245] width 15 height 173
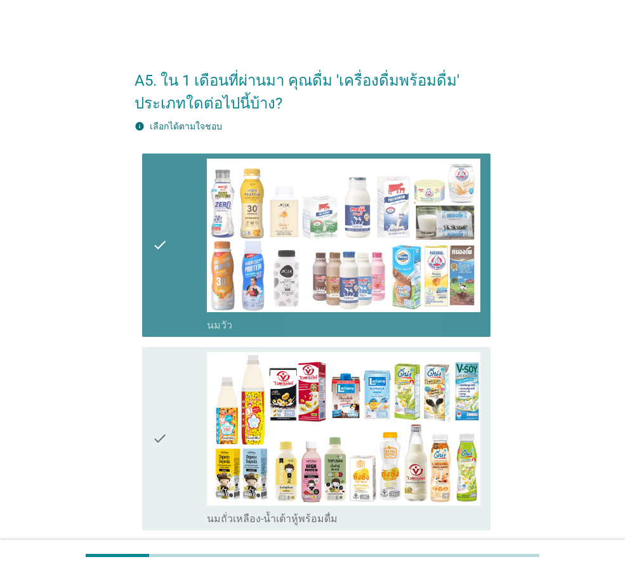
click at [159, 410] on icon "check" at bounding box center [159, 438] width 15 height 173
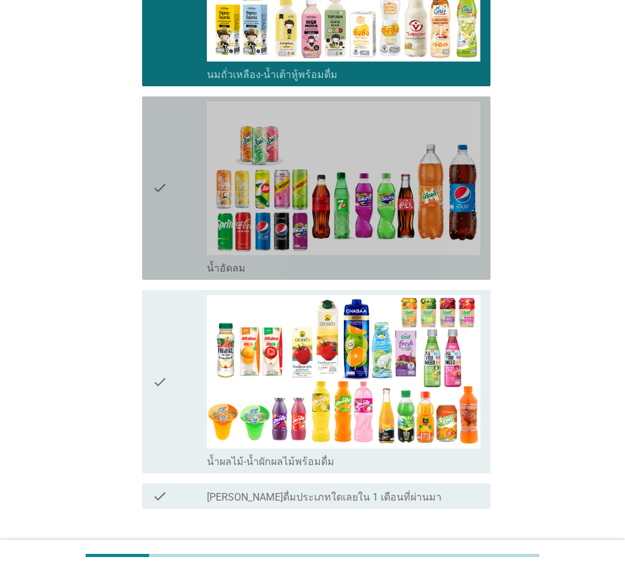
click at [154, 232] on icon "check" at bounding box center [159, 187] width 15 height 173
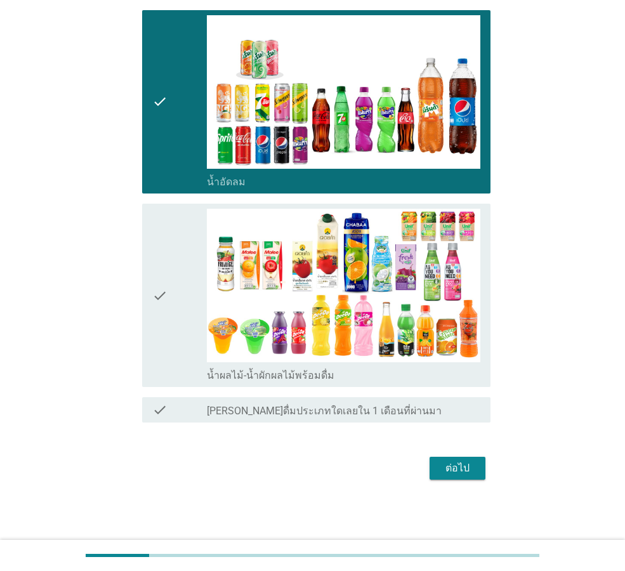
click at [166, 293] on icon "check" at bounding box center [159, 295] width 15 height 173
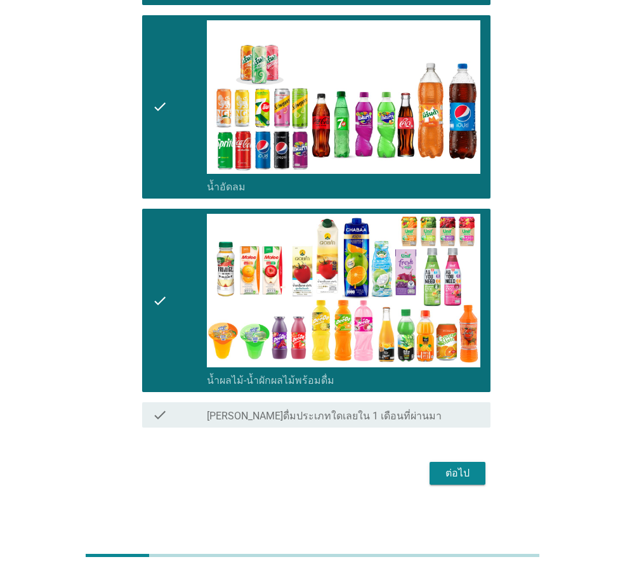
scroll to position [530, 0]
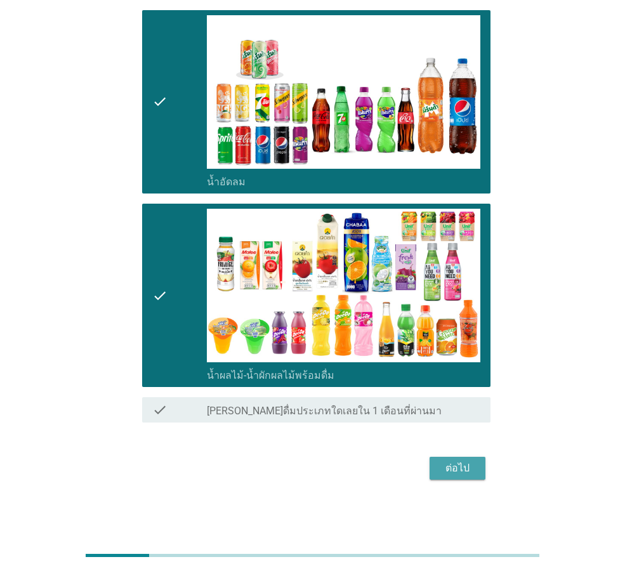
drag, startPoint x: 444, startPoint y: 465, endPoint x: 384, endPoint y: 398, distance: 91.1
click at [444, 466] on div "ต่อไป" at bounding box center [457, 467] width 36 height 15
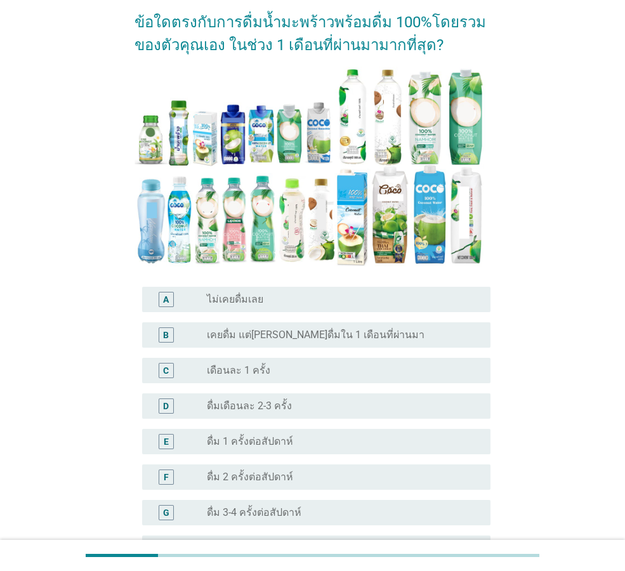
scroll to position [190, 0]
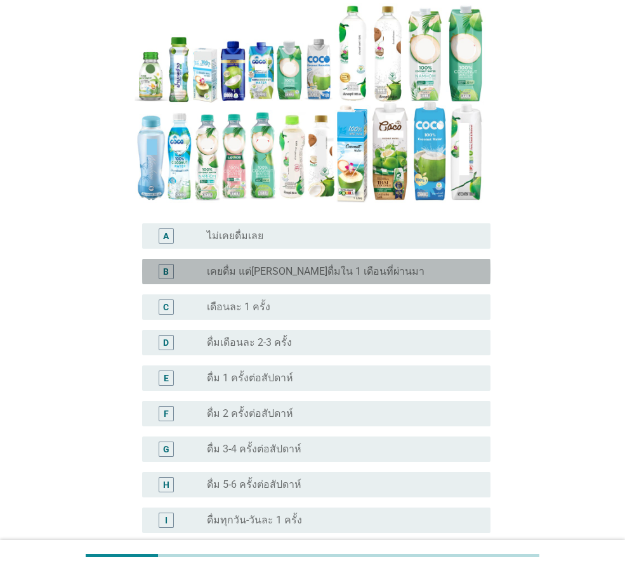
click at [358, 265] on label "เคยดื่ม แต่[PERSON_NAME]ดื่มใน 1 เดือนที่ผ่านมา" at bounding box center [315, 271] width 217 height 13
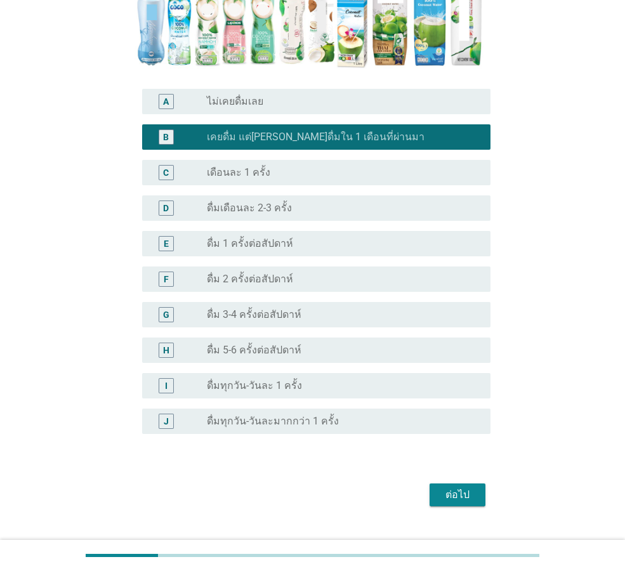
scroll to position [328, 0]
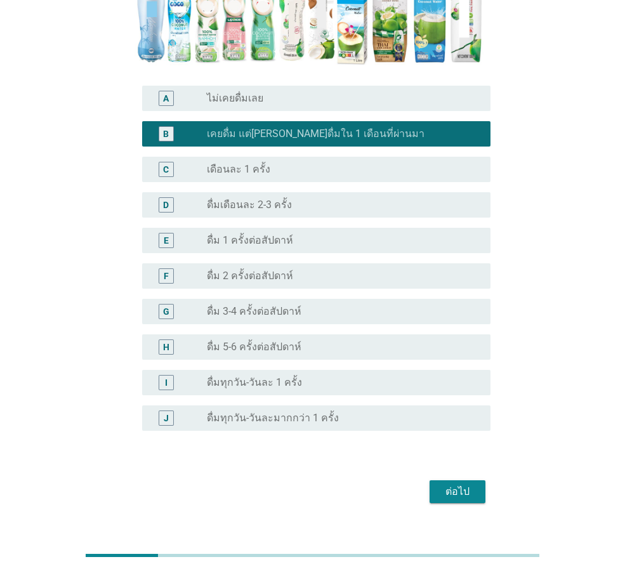
click at [463, 480] on button "ต่อไป" at bounding box center [457, 491] width 56 height 23
